Goal: Task Accomplishment & Management: Use online tool/utility

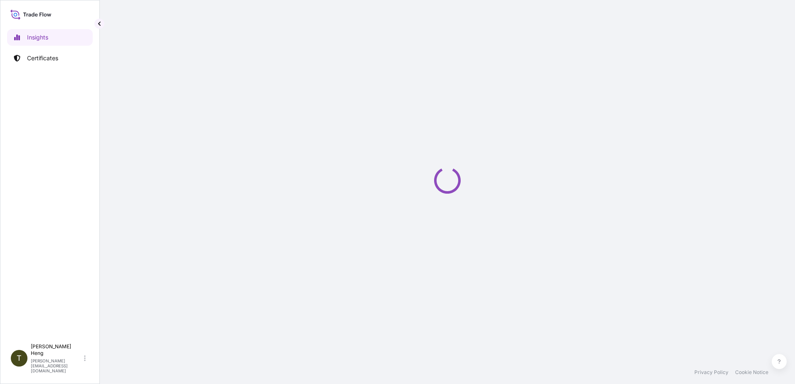
select select "2025"
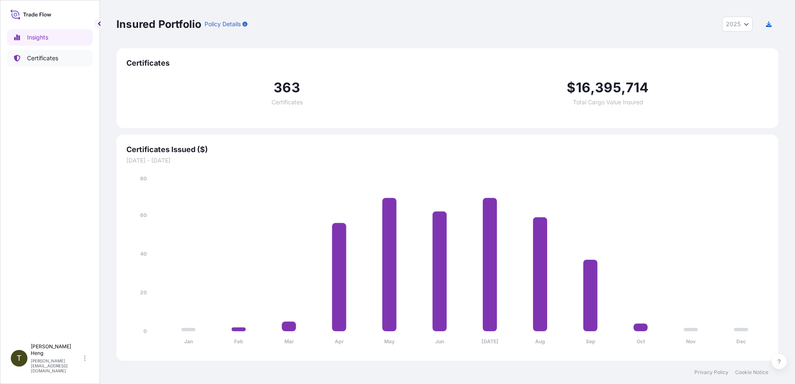
click at [45, 57] on p "Certificates" at bounding box center [42, 58] width 31 height 8
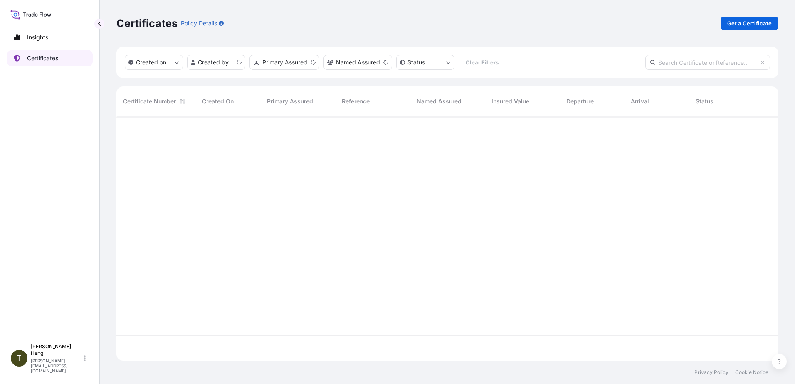
scroll to position [243, 656]
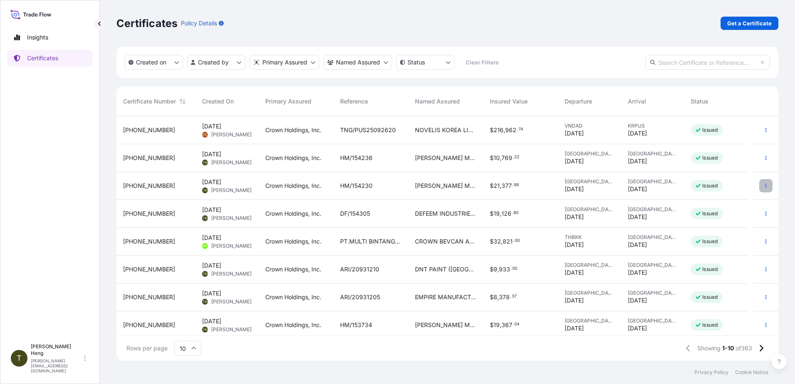
click at [763, 186] on icon "button" at bounding box center [765, 185] width 5 height 5
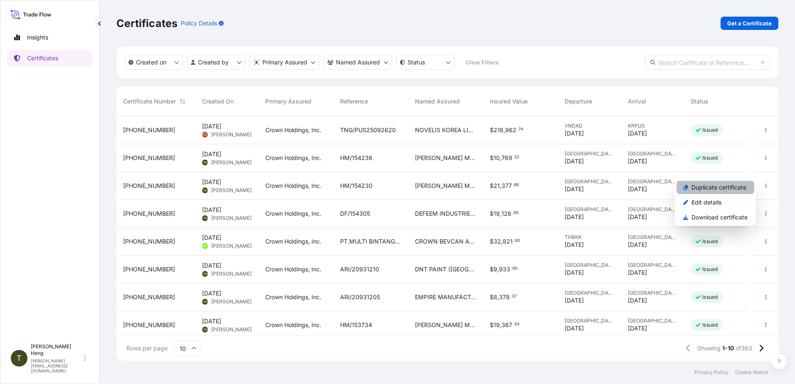
click at [716, 189] on p "Duplicate certificate" at bounding box center [719, 187] width 55 height 8
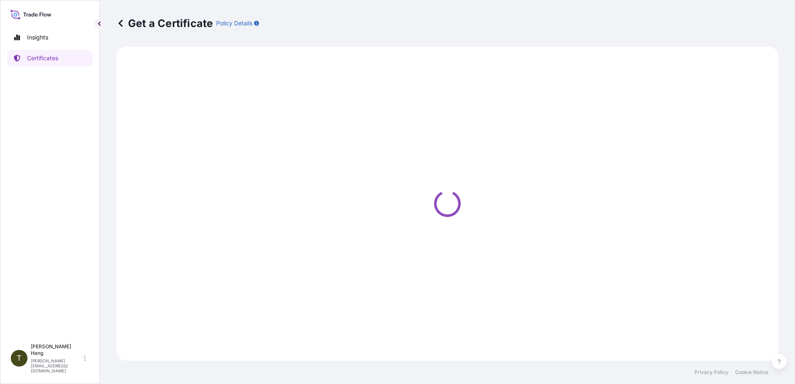
select select "Road"
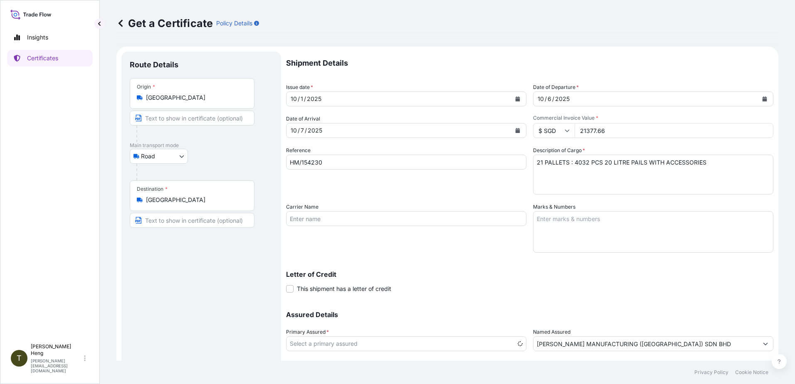
select select "31483"
click at [348, 163] on input "HM/154230" at bounding box center [406, 162] width 240 height 15
type input "HM/154231"
click at [516, 130] on icon "Calendar" at bounding box center [518, 130] width 5 height 5
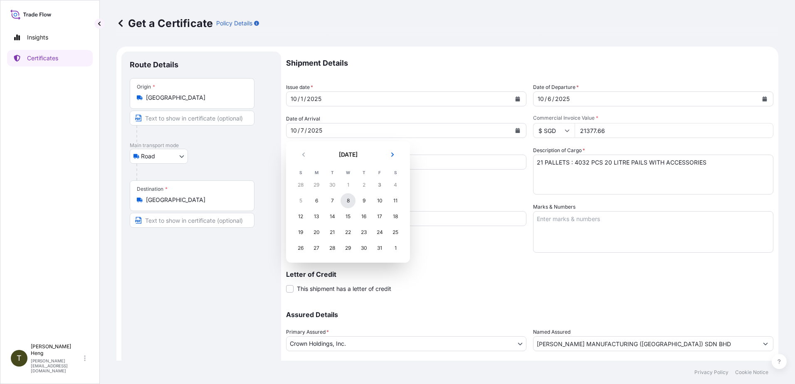
click at [348, 201] on div "8" at bounding box center [348, 200] width 15 height 15
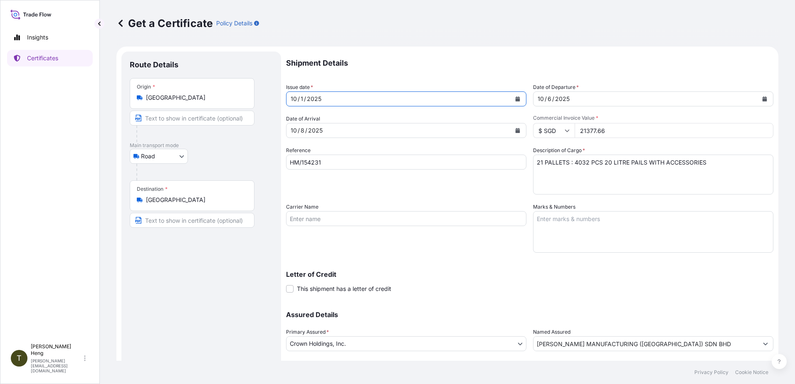
click at [512, 100] on button "Calendar" at bounding box center [517, 98] width 13 height 13
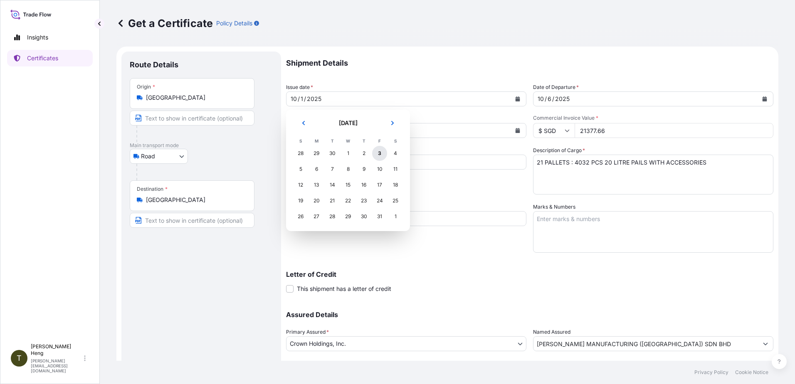
click at [375, 154] on div "3" at bounding box center [379, 153] width 15 height 15
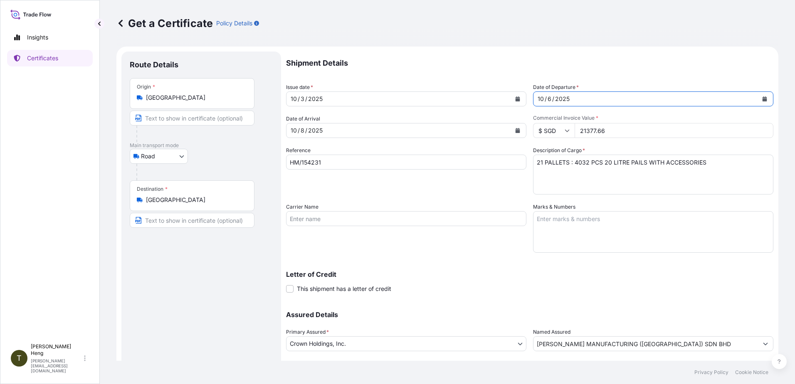
click at [763, 97] on icon "Calendar" at bounding box center [765, 98] width 5 height 5
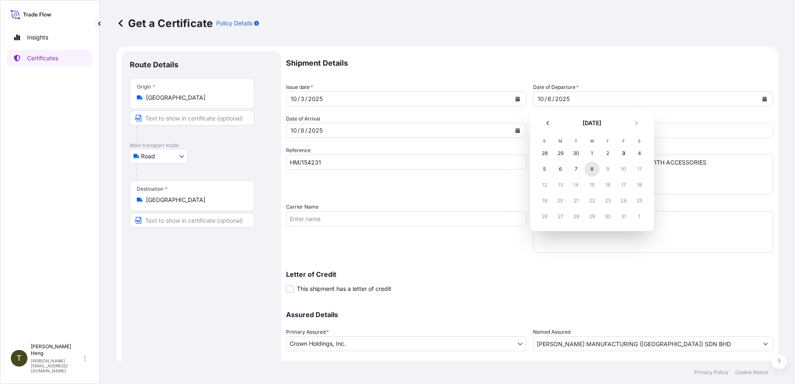
click at [592, 168] on div "8" at bounding box center [592, 169] width 15 height 15
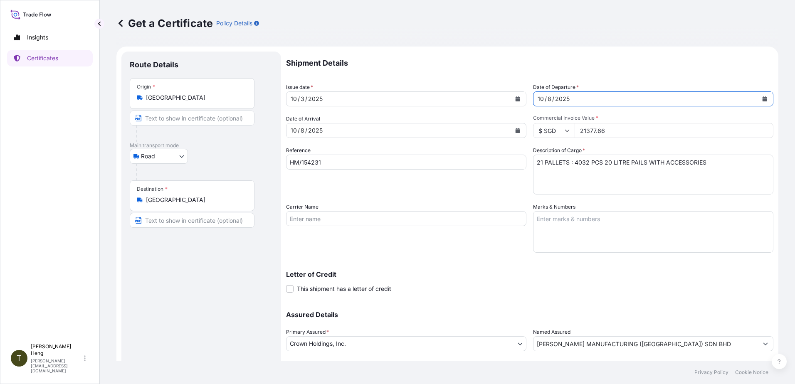
click at [516, 131] on icon "Calendar" at bounding box center [518, 130] width 5 height 5
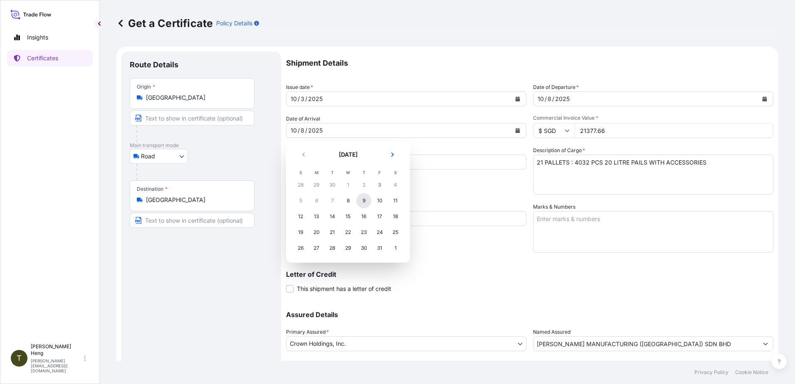
click at [364, 200] on div "9" at bounding box center [363, 200] width 15 height 15
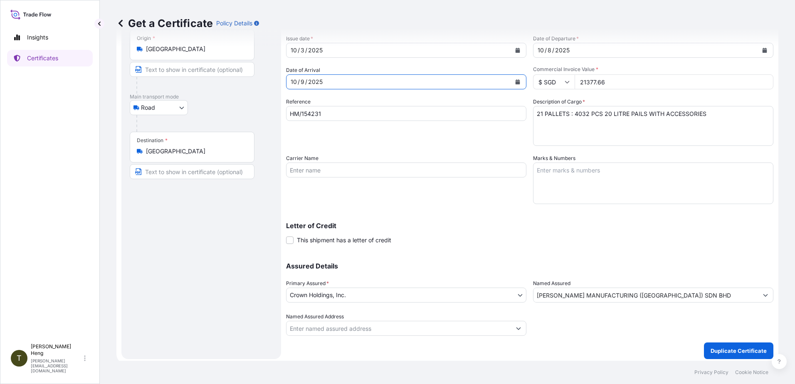
scroll to position [52, 0]
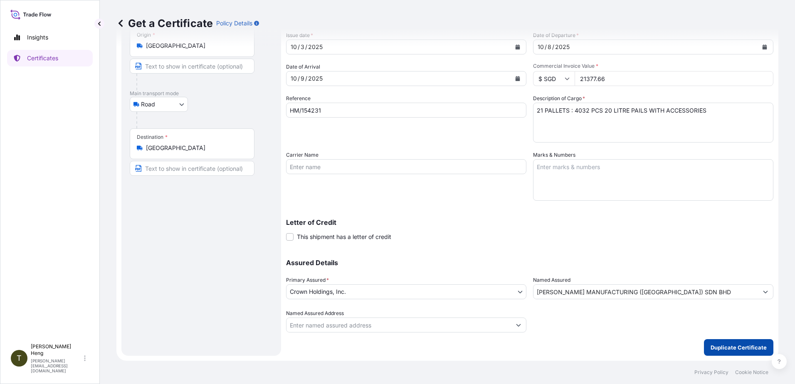
click at [711, 346] on p "Duplicate Certificate" at bounding box center [739, 347] width 56 height 8
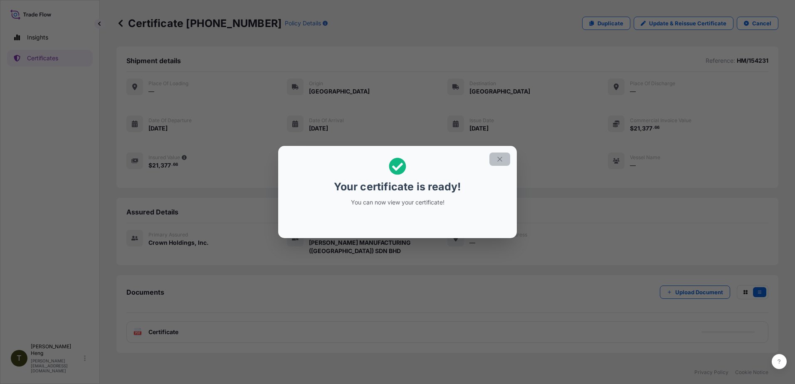
click at [501, 162] on icon "button" at bounding box center [499, 159] width 7 height 7
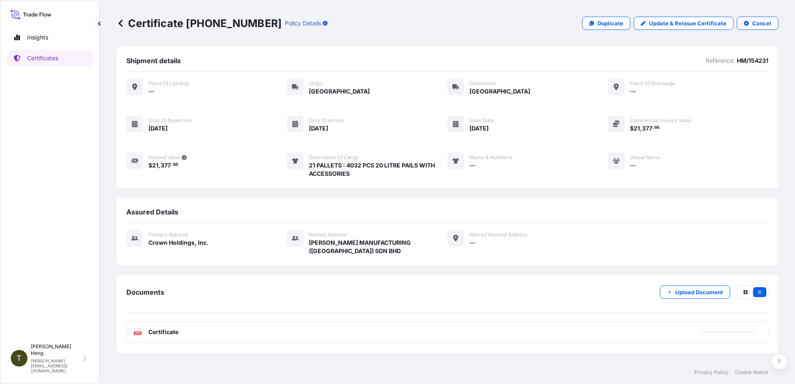
click at [139, 333] on text "PDF" at bounding box center [137, 333] width 5 height 3
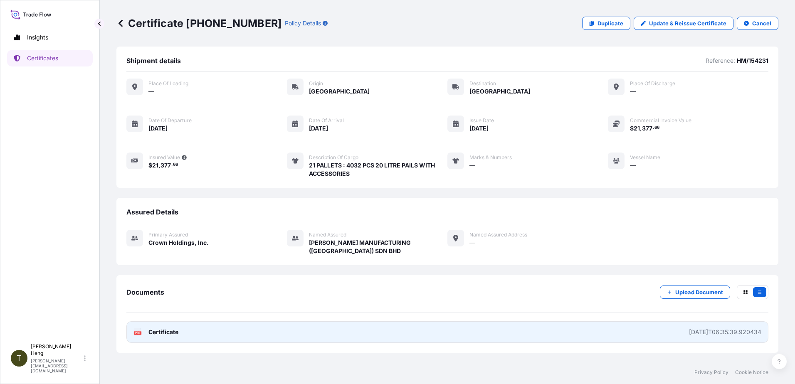
click at [139, 333] on text "PDF" at bounding box center [137, 333] width 5 height 3
